Goal: Information Seeking & Learning: Learn about a topic

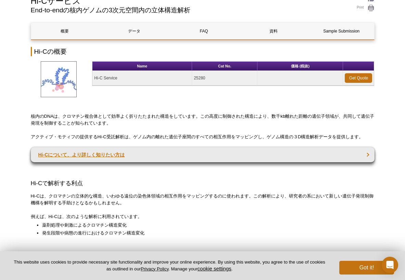
scroll to position [68, 0]
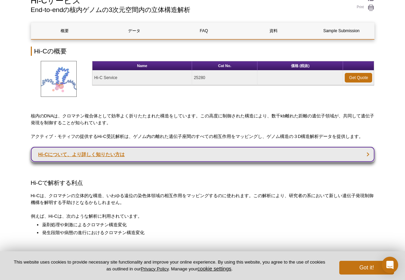
click at [99, 154] on link "Hi-Cについて、より詳しく知りたい方は" at bounding box center [203, 154] width 344 height 15
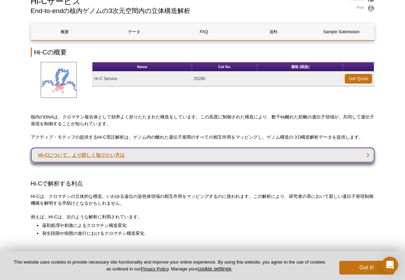
scroll to position [58, 0]
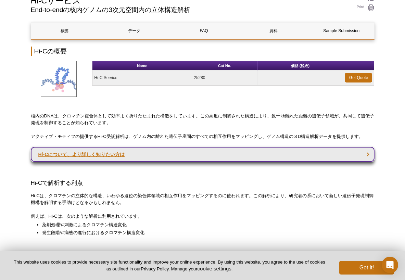
click at [99, 154] on link "Hi-Cについて、より詳しく知りたい方は" at bounding box center [203, 154] width 344 height 15
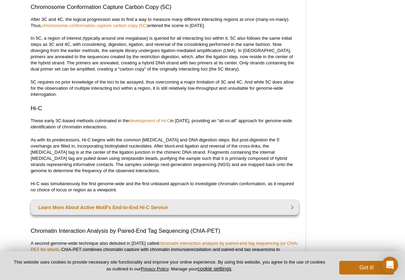
scroll to position [958, 0]
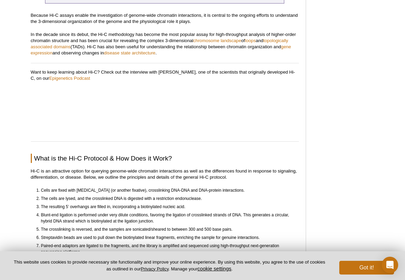
scroll to position [1437, 0]
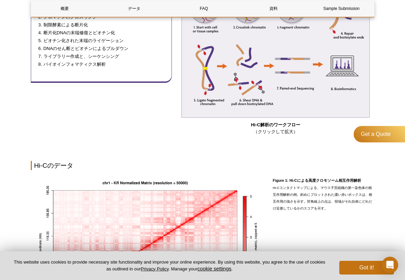
scroll to position [424, 0]
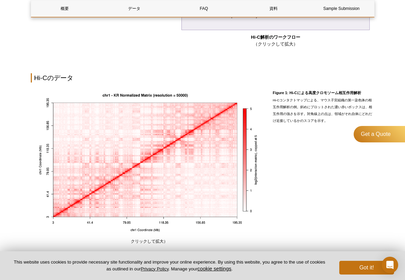
click at [138, 233] on div "クリックして拡大）" at bounding box center [149, 166] width 237 height 157
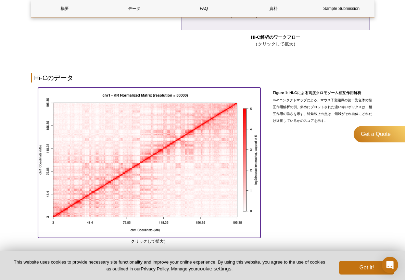
click at [171, 191] on img at bounding box center [149, 162] width 222 height 148
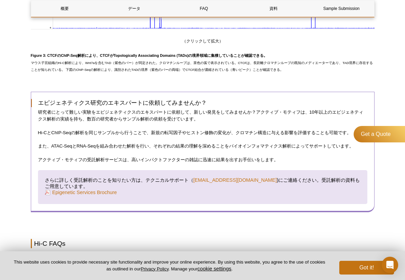
scroll to position [1006, 0]
